Goal: Navigation & Orientation: Find specific page/section

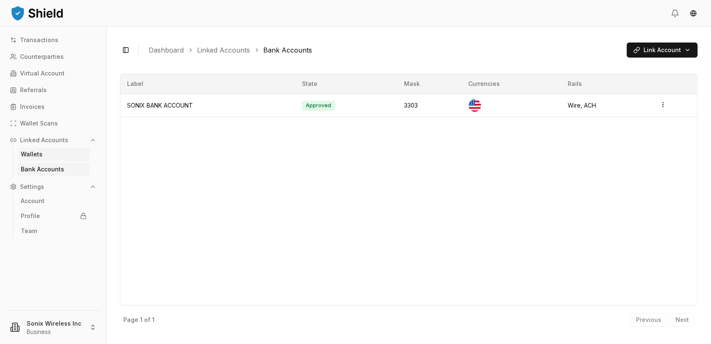
click at [36, 154] on p "Wallets" at bounding box center [32, 154] width 22 height 6
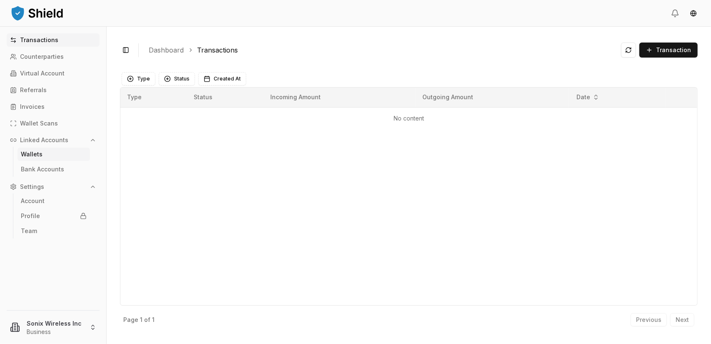
click at [45, 148] on link "Wallets" at bounding box center [54, 154] width 73 height 13
click at [45, 154] on link "Wallets" at bounding box center [54, 154] width 73 height 13
click at [42, 157] on link "Wallets" at bounding box center [54, 154] width 73 height 13
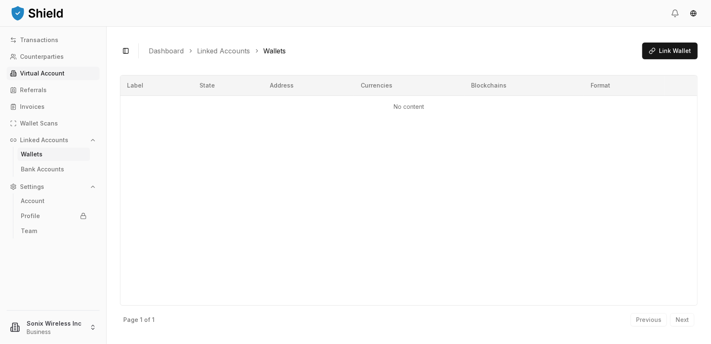
click at [40, 76] on p "Virtual Account" at bounding box center [42, 73] width 45 height 6
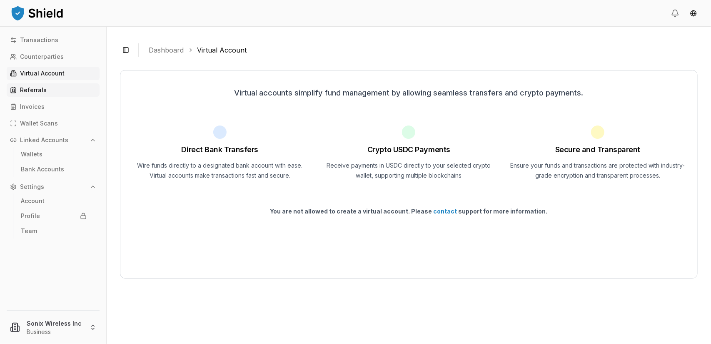
click at [34, 96] on link "Referrals" at bounding box center [53, 89] width 93 height 13
click at [35, 107] on p "Invoices" at bounding box center [32, 107] width 25 height 6
